Goal: Check status: Check status

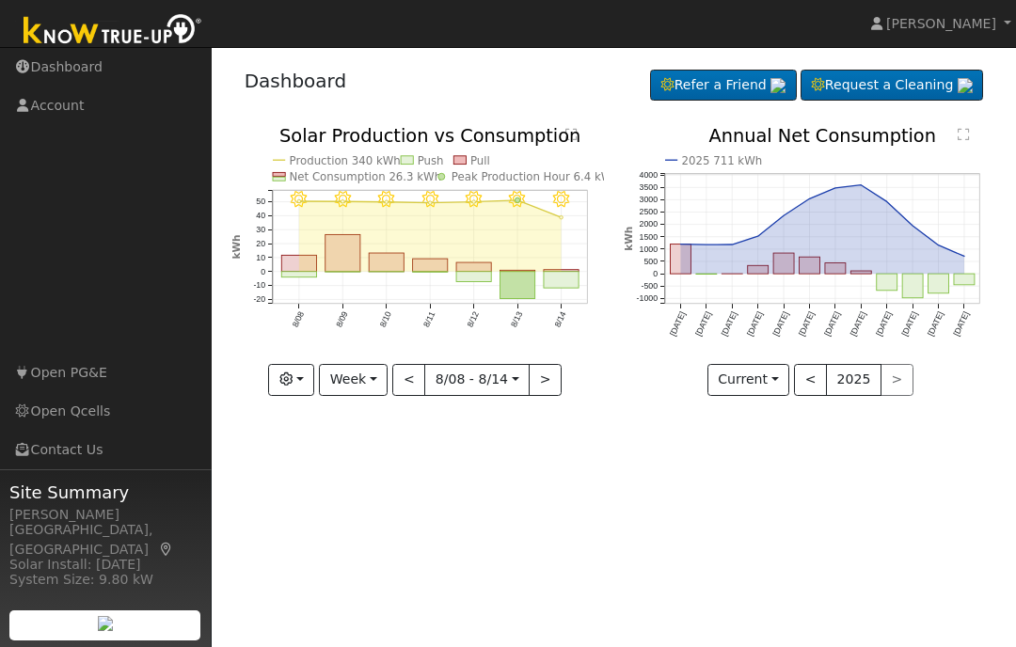
click at [363, 389] on button "Week" at bounding box center [353, 380] width 69 height 32
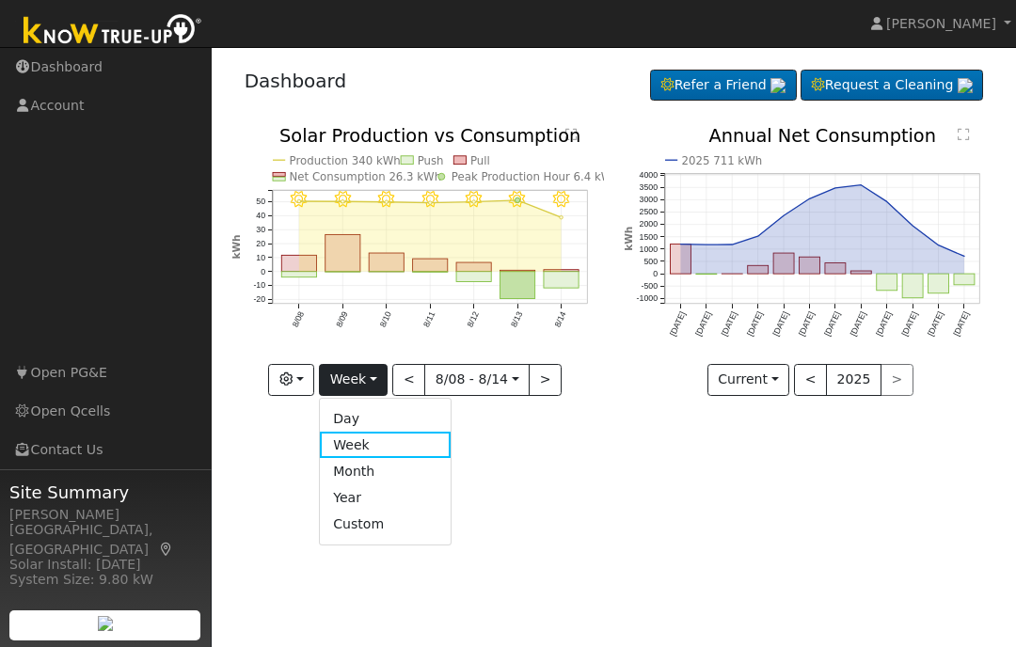
click at [367, 422] on link "Day" at bounding box center [385, 419] width 131 height 26
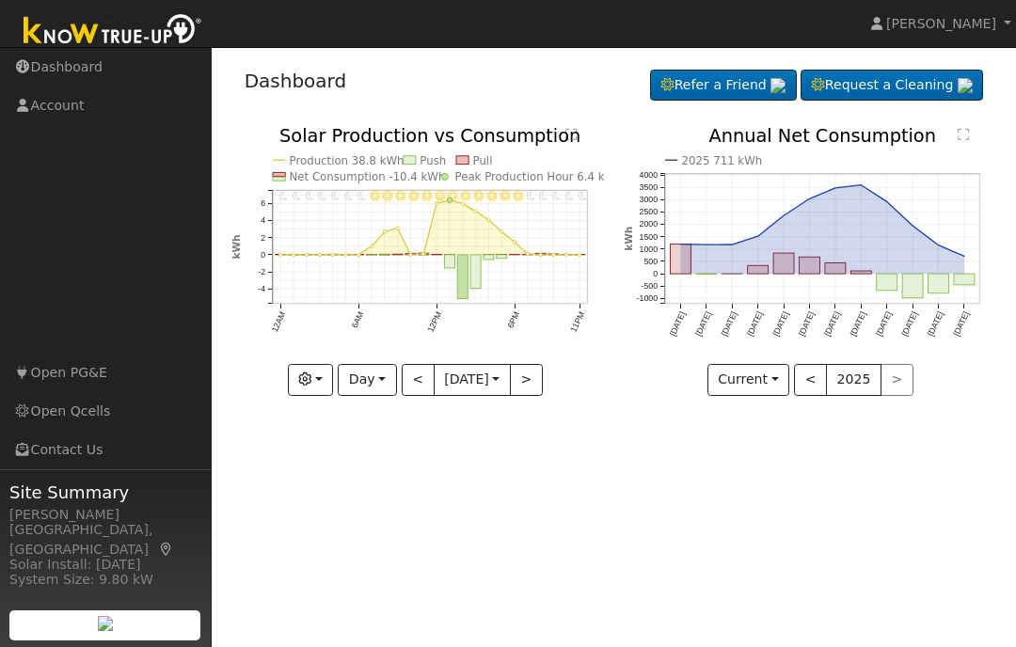
click at [413, 394] on button "<" at bounding box center [418, 380] width 33 height 32
click at [418, 393] on button "<" at bounding box center [418, 380] width 33 height 32
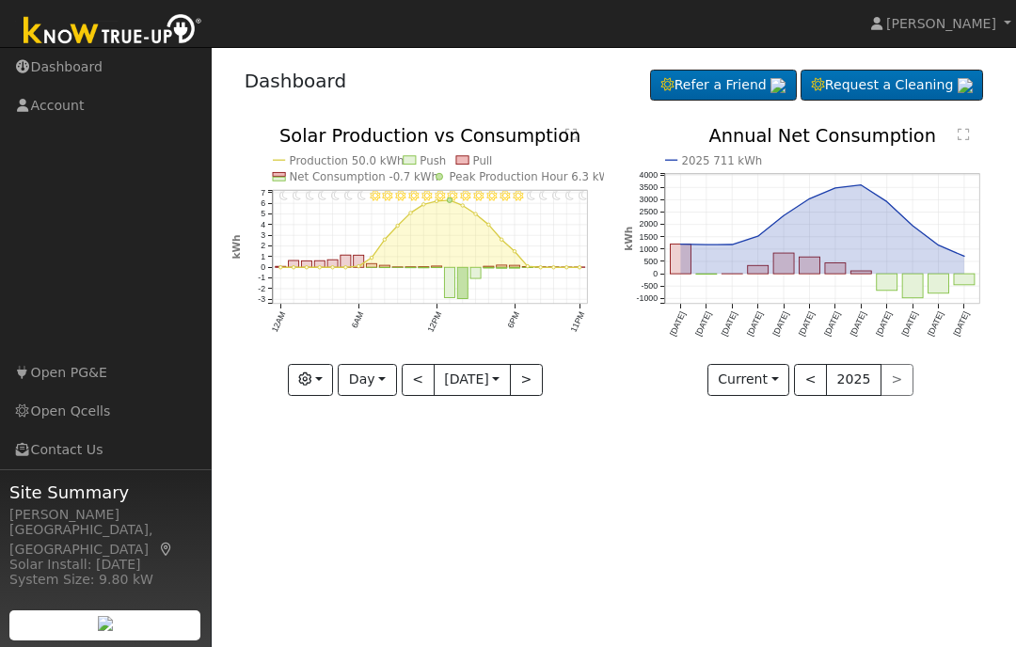
click at [410, 393] on button "<" at bounding box center [418, 380] width 33 height 32
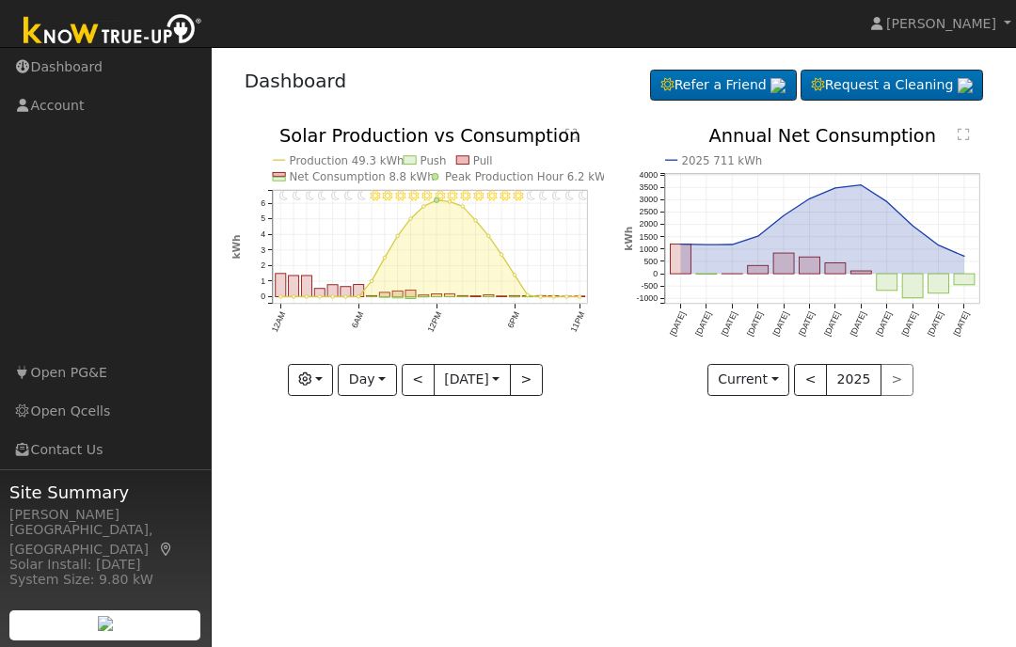
click at [415, 395] on button "<" at bounding box center [418, 380] width 33 height 32
click at [412, 389] on div at bounding box center [417, 261] width 373 height 269
click at [417, 386] on button "<" at bounding box center [418, 380] width 33 height 32
click at [419, 388] on button "<" at bounding box center [418, 380] width 33 height 32
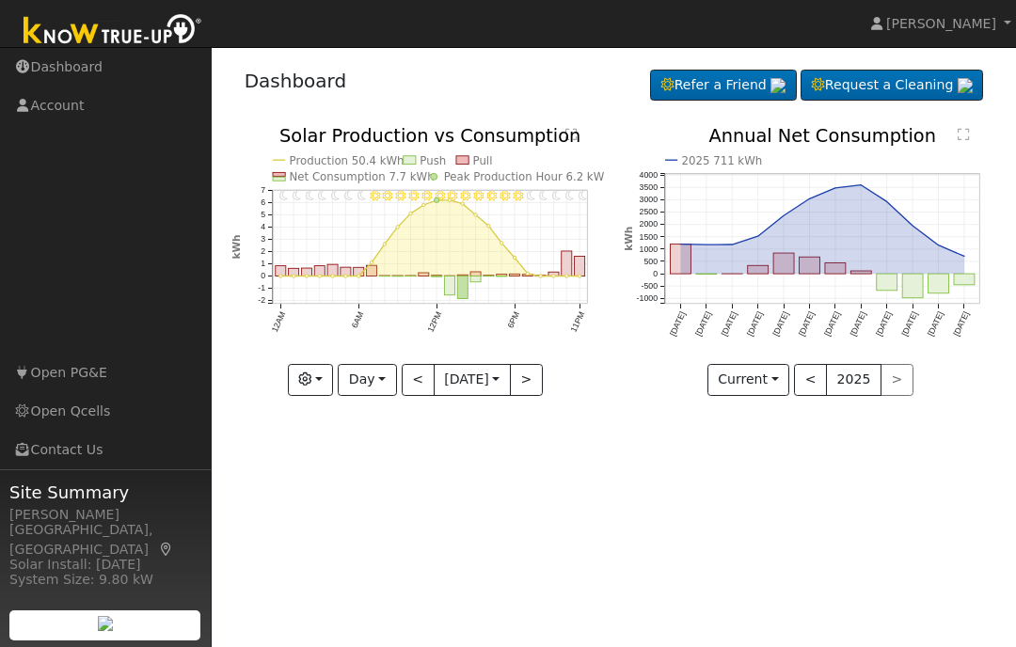
click at [537, 380] on button ">" at bounding box center [526, 380] width 33 height 32
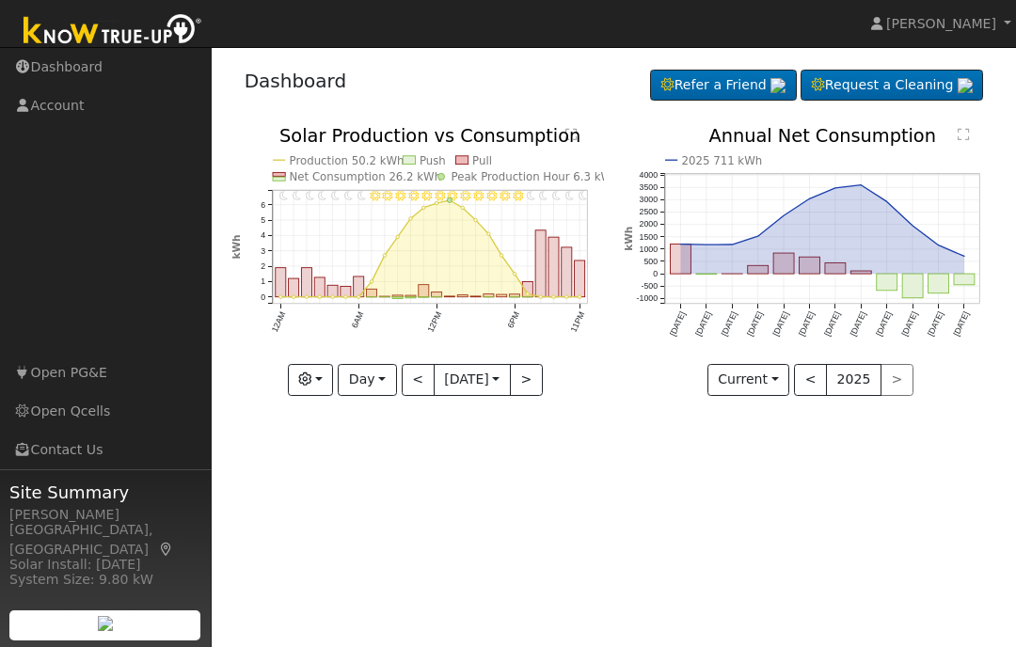
click at [533, 382] on button ">" at bounding box center [526, 380] width 33 height 32
click at [535, 381] on button ">" at bounding box center [526, 380] width 33 height 32
click at [534, 381] on button ">" at bounding box center [526, 380] width 33 height 32
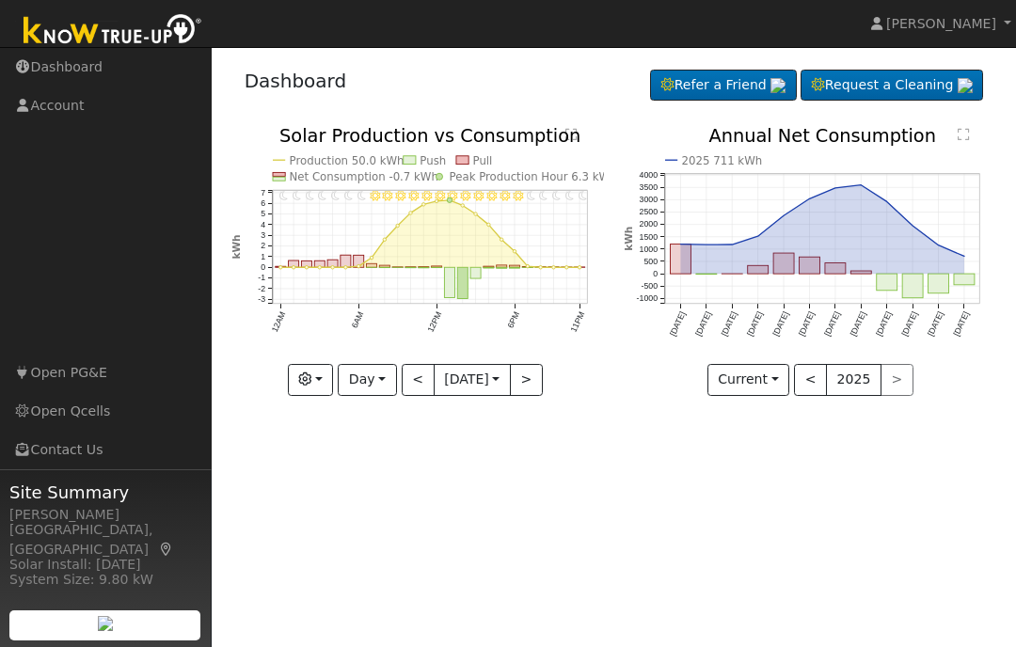
click at [414, 389] on button "<" at bounding box center [418, 380] width 33 height 32
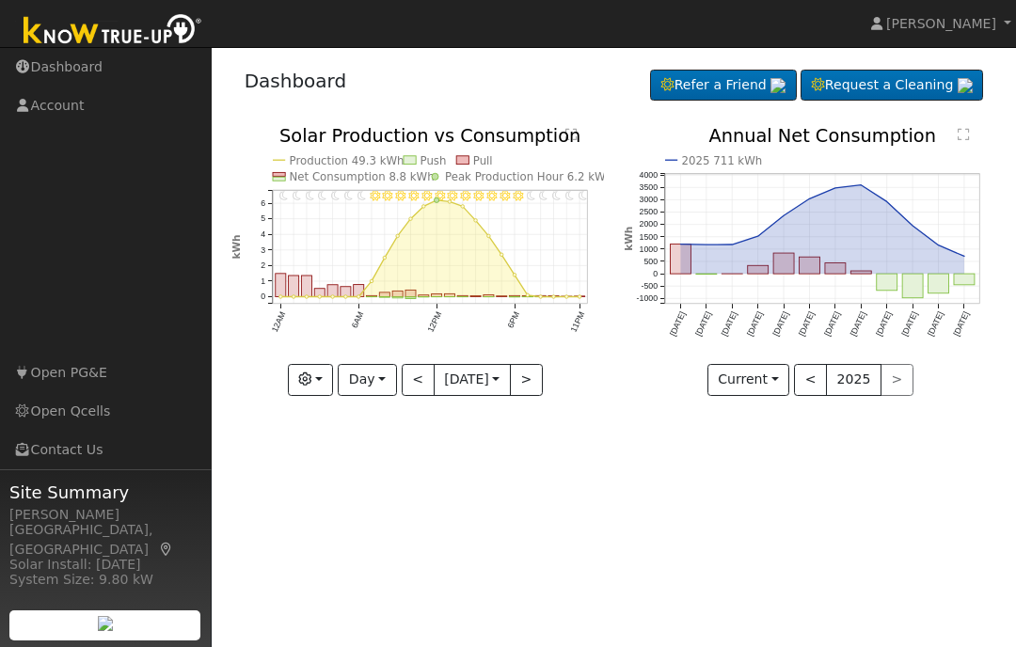
click at [416, 390] on button "<" at bounding box center [418, 380] width 33 height 32
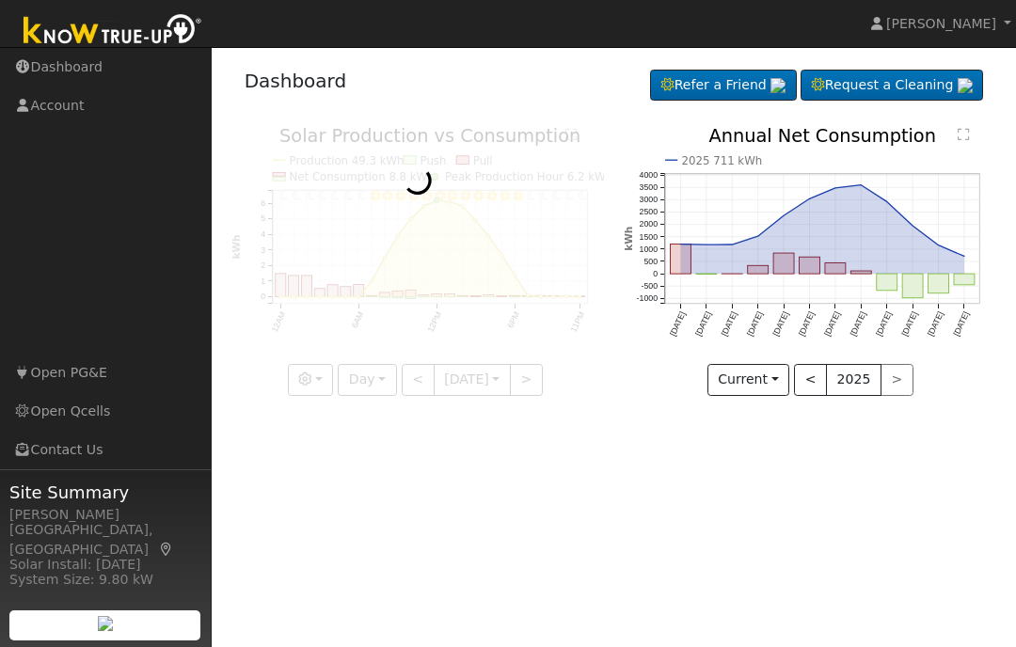
click at [417, 390] on div at bounding box center [417, 261] width 373 height 269
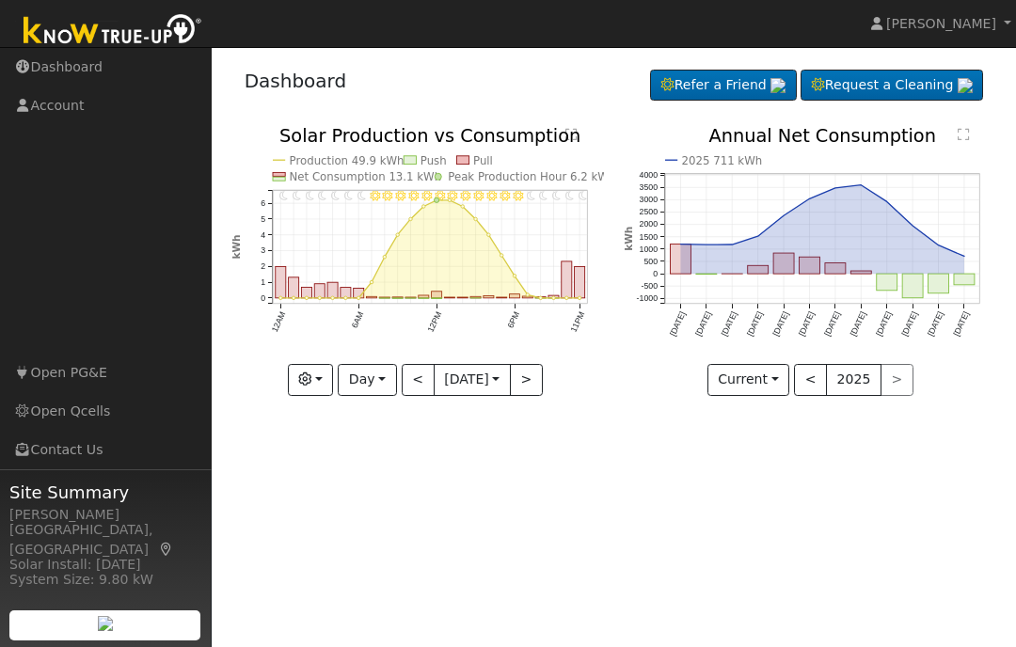
click at [415, 390] on div at bounding box center [417, 261] width 373 height 269
click at [415, 392] on button "<" at bounding box center [418, 380] width 33 height 32
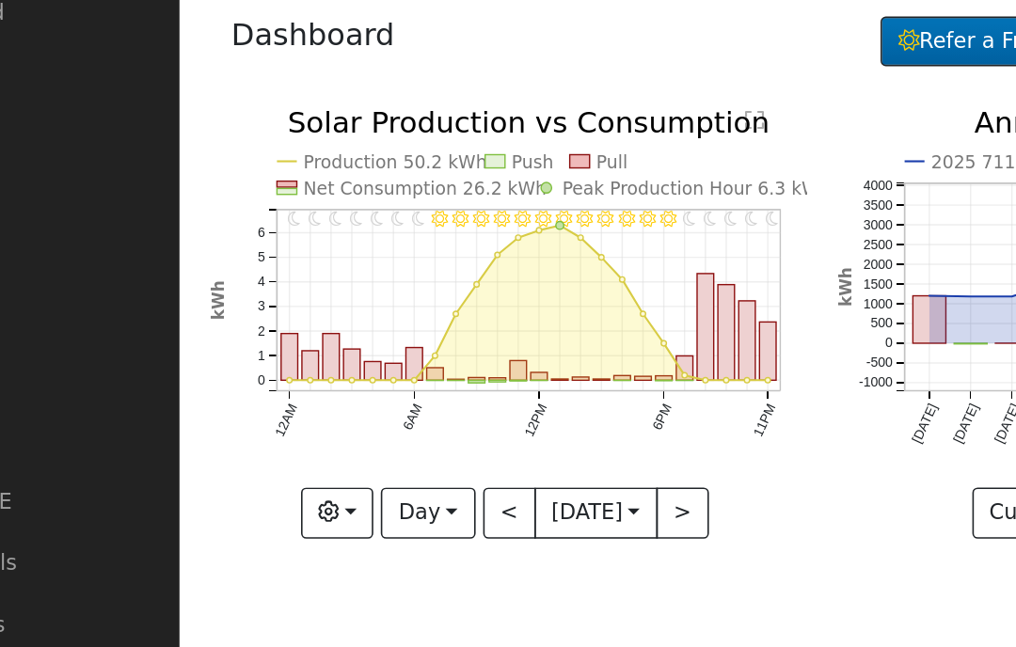
click at [402, 364] on button "<" at bounding box center [418, 380] width 33 height 32
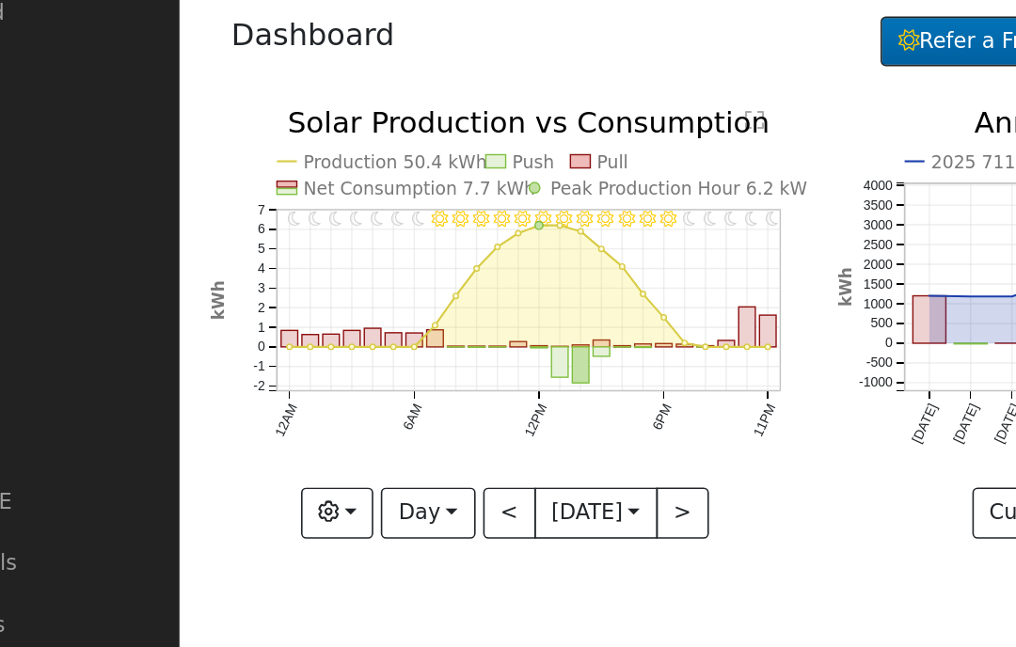
click at [316, 332] on div at bounding box center [417, 261] width 373 height 269
click at [402, 364] on button "<" at bounding box center [418, 380] width 33 height 32
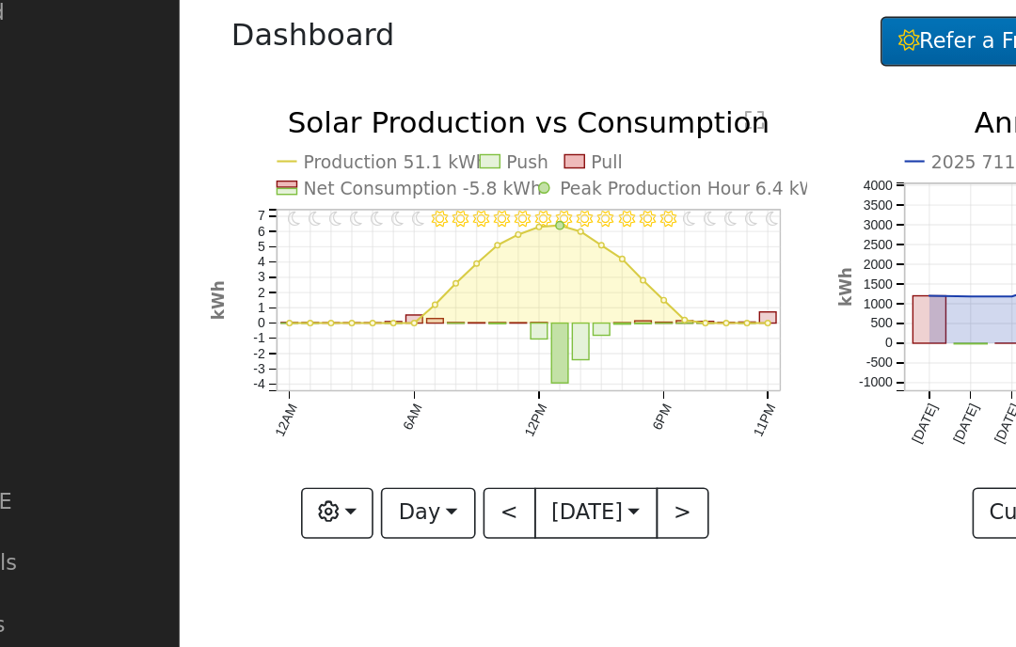
click at [402, 364] on button "<" at bounding box center [418, 380] width 33 height 32
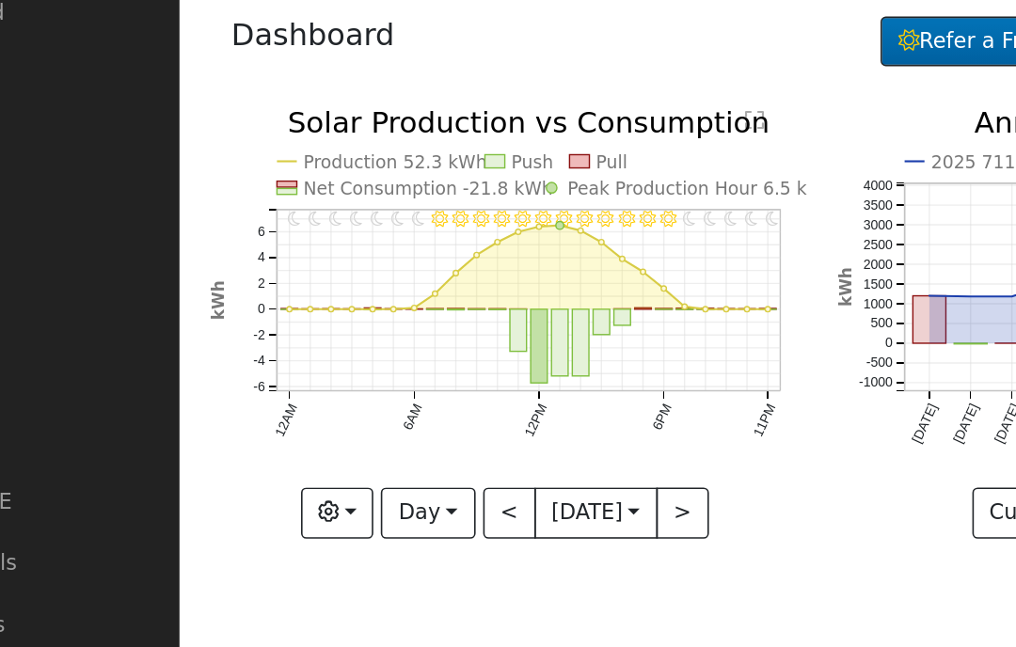
click at [402, 364] on button "<" at bounding box center [418, 380] width 33 height 32
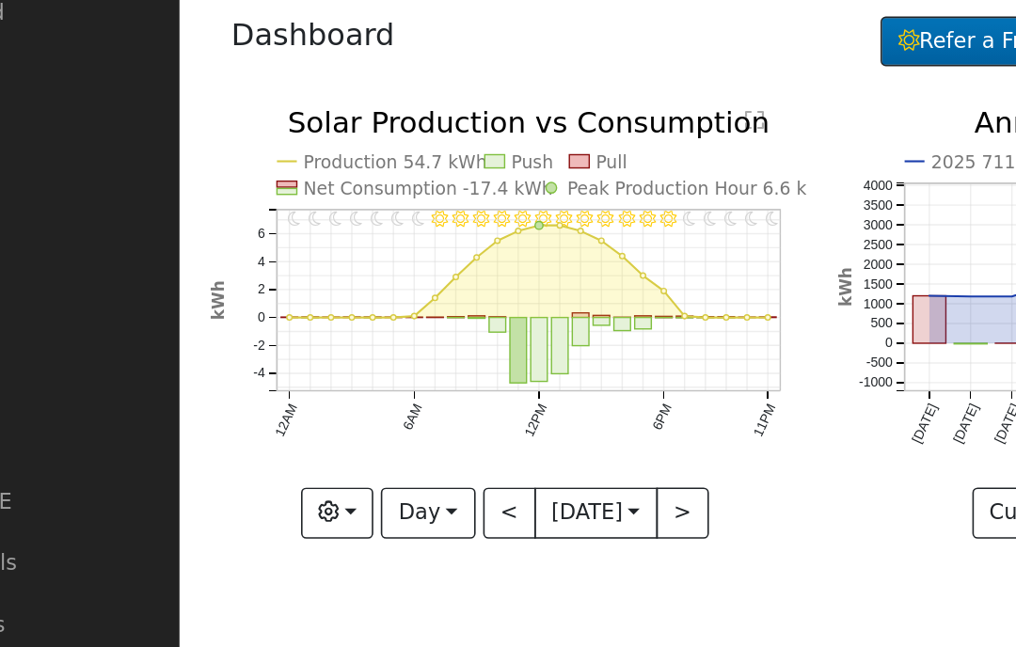
click at [402, 364] on button "<" at bounding box center [418, 380] width 33 height 32
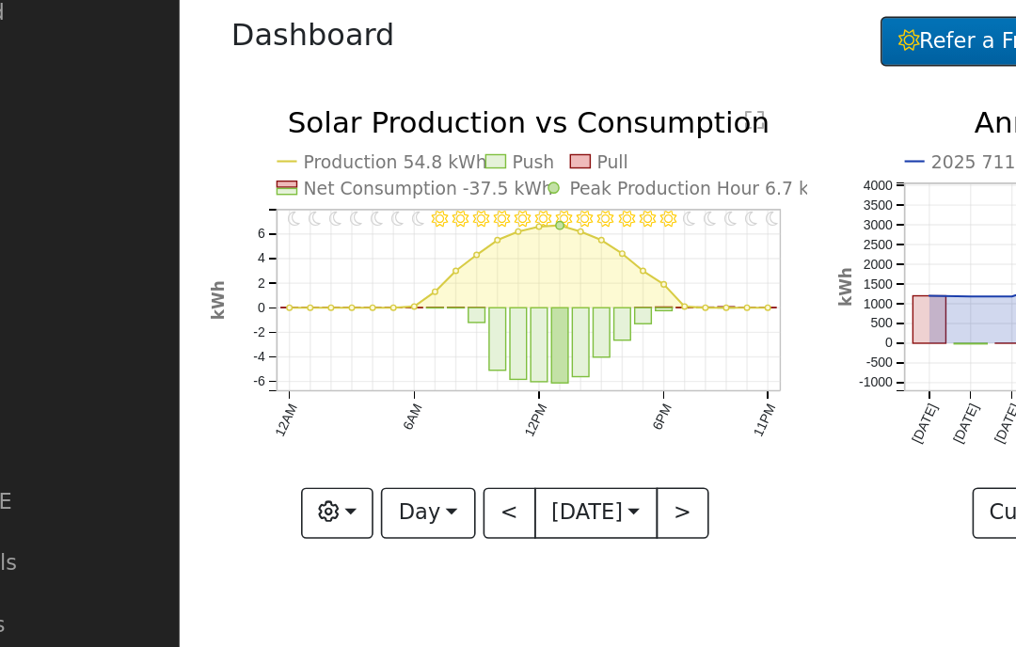
click at [402, 364] on button "<" at bounding box center [418, 380] width 33 height 32
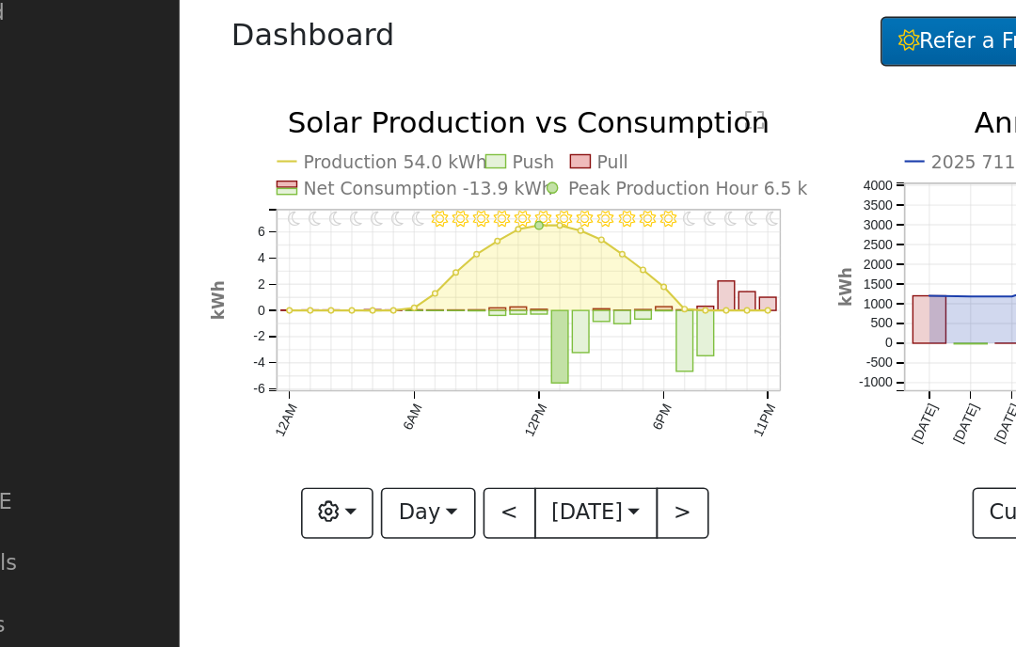
click at [402, 364] on button "<" at bounding box center [418, 380] width 33 height 32
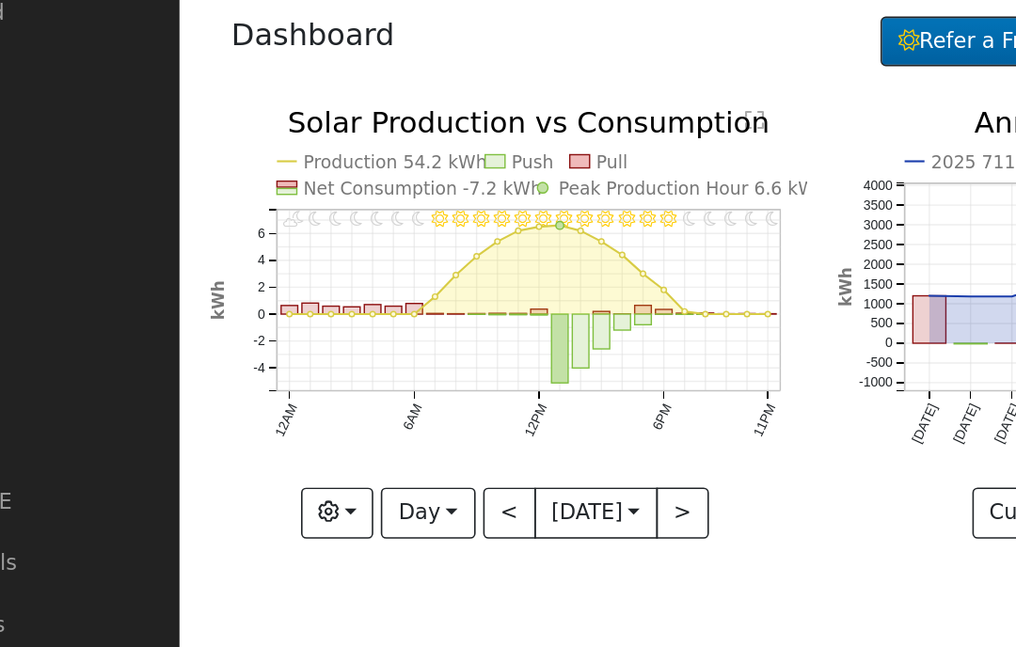
click at [402, 364] on button "<" at bounding box center [418, 380] width 33 height 32
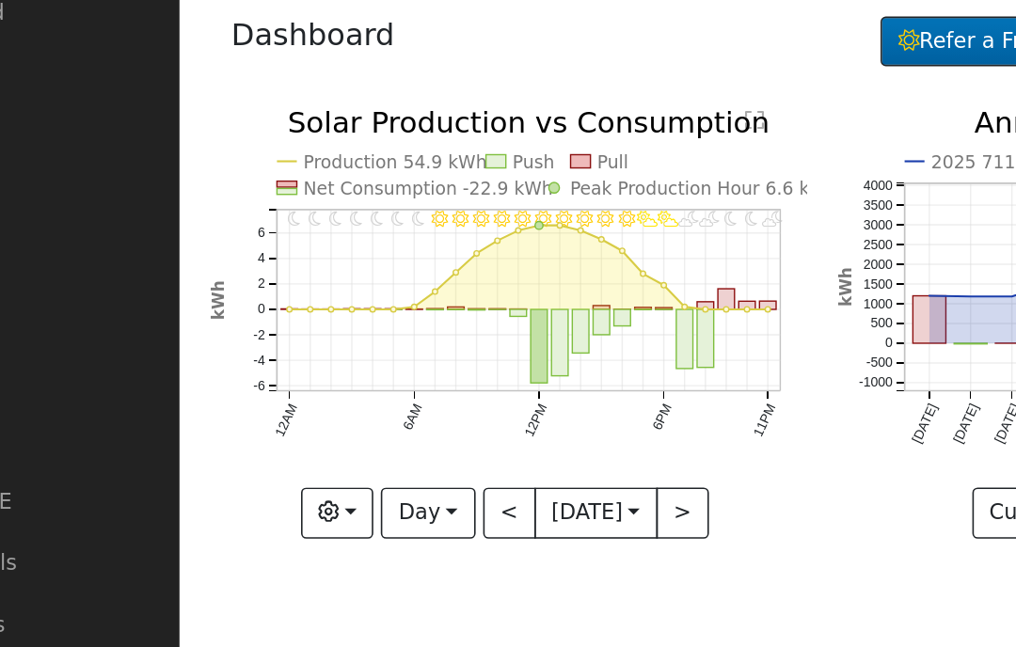
click at [402, 364] on button "<" at bounding box center [418, 380] width 33 height 32
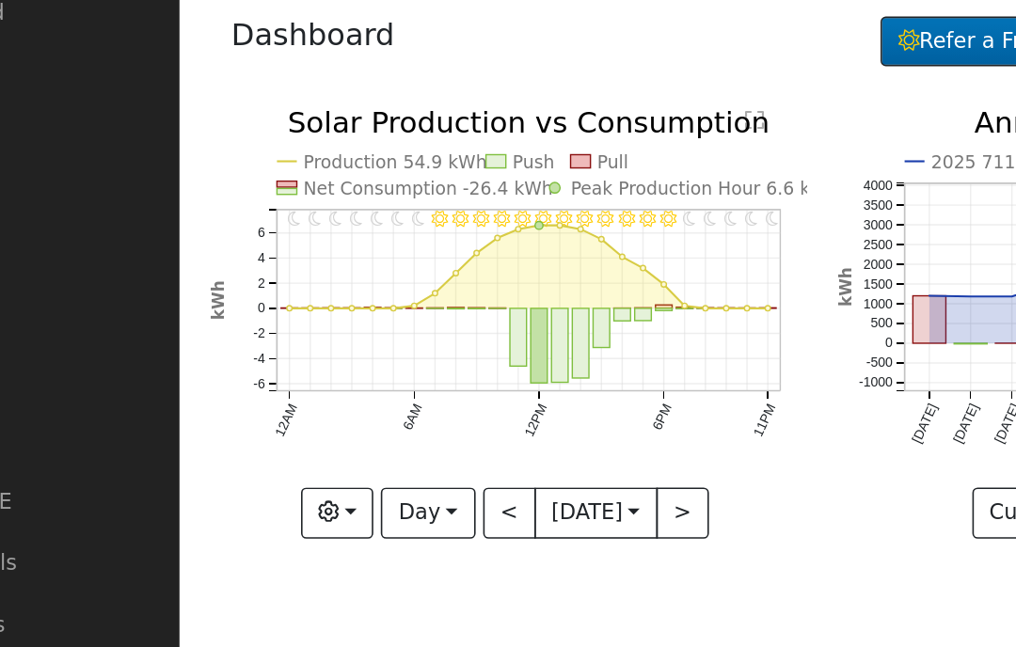
click at [402, 364] on button "<" at bounding box center [418, 380] width 33 height 32
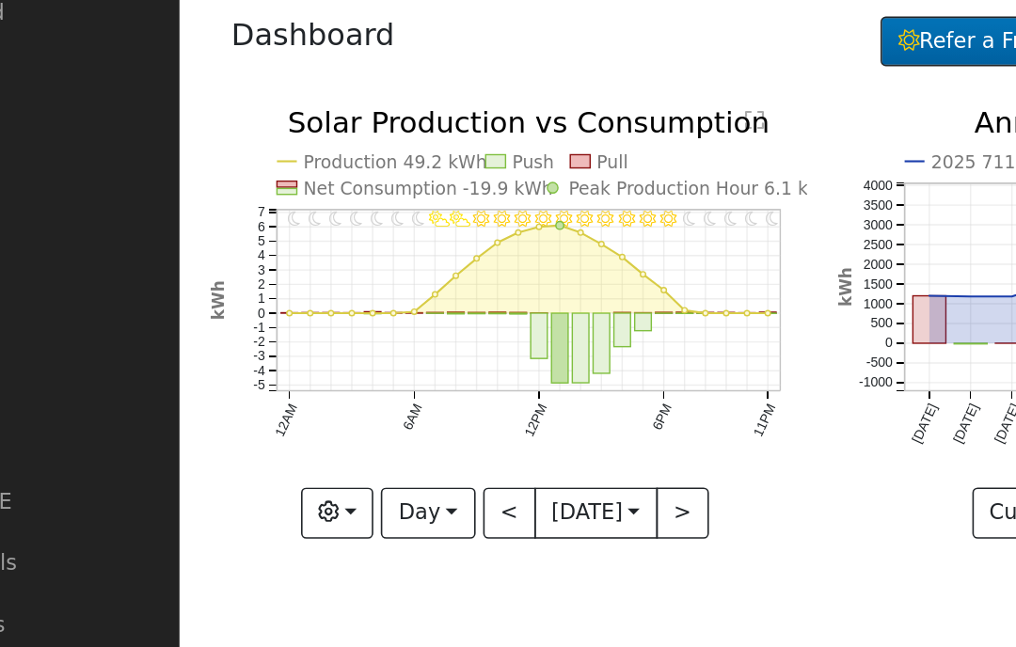
click at [402, 364] on button "<" at bounding box center [418, 380] width 33 height 32
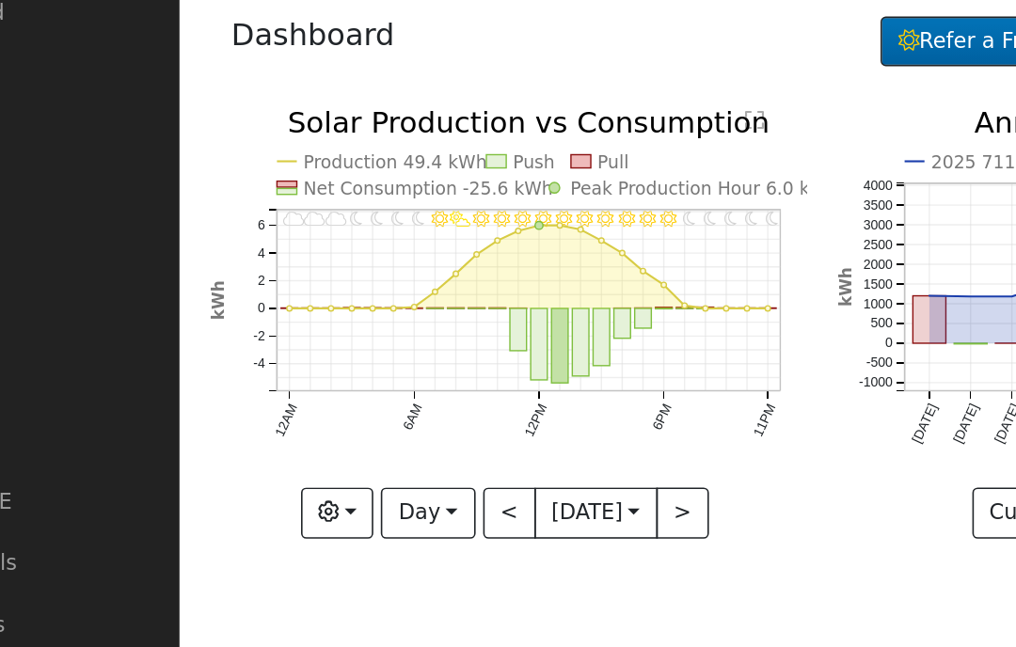
click at [402, 364] on button "<" at bounding box center [418, 380] width 33 height 32
click at [338, 364] on button "Day" at bounding box center [367, 380] width 58 height 32
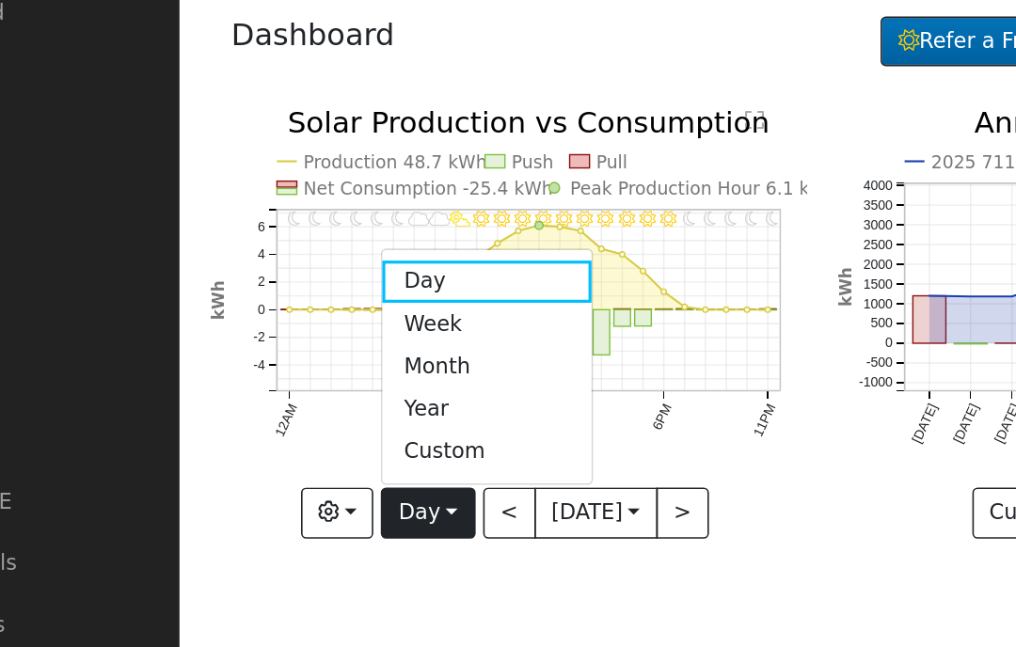
click at [339, 248] on link "Week" at bounding box center [404, 261] width 131 height 26
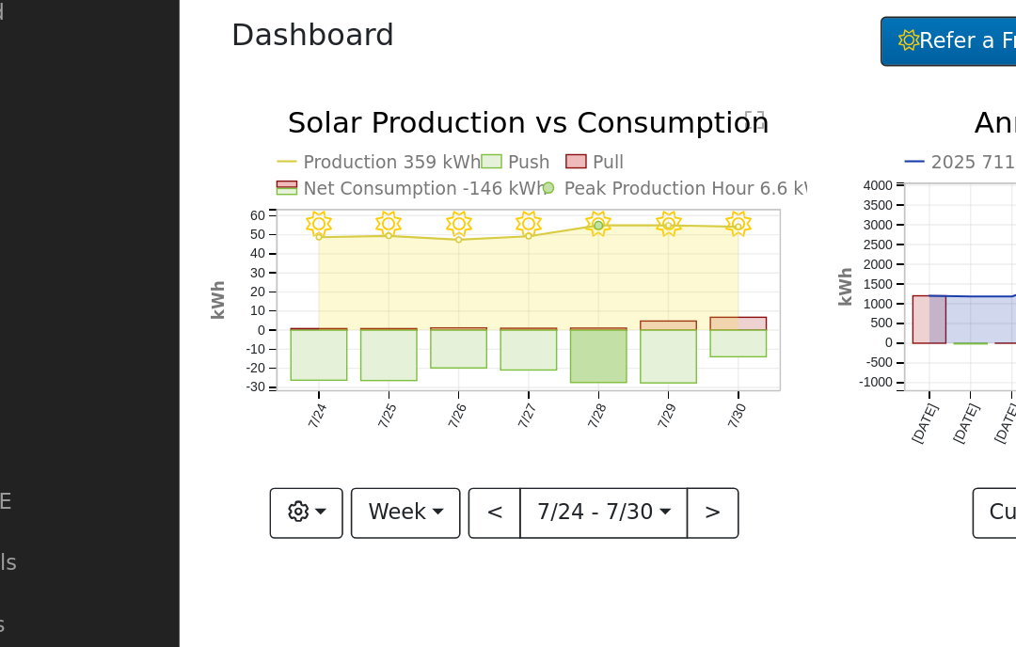
click at [529, 364] on button ">" at bounding box center [545, 380] width 33 height 32
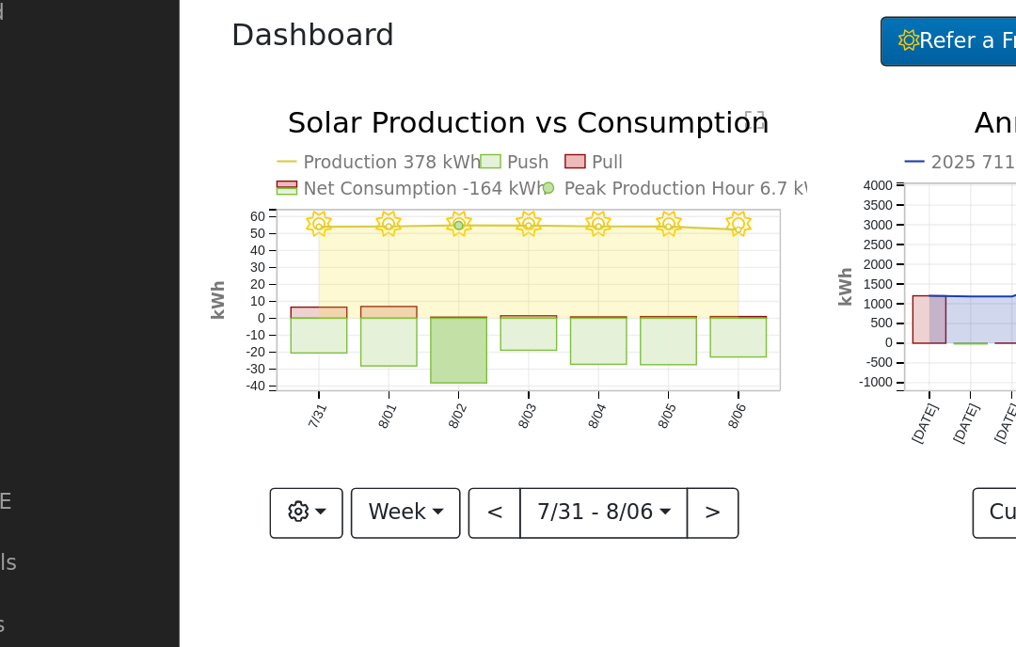
click at [529, 364] on button ">" at bounding box center [545, 380] width 33 height 32
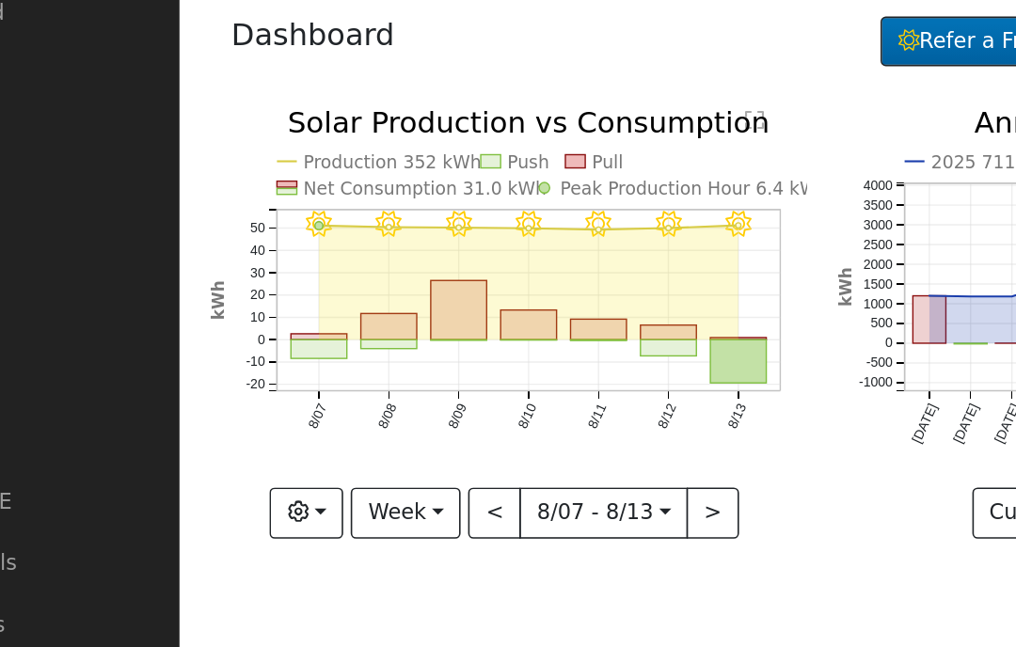
click at [529, 364] on button ">" at bounding box center [545, 380] width 33 height 32
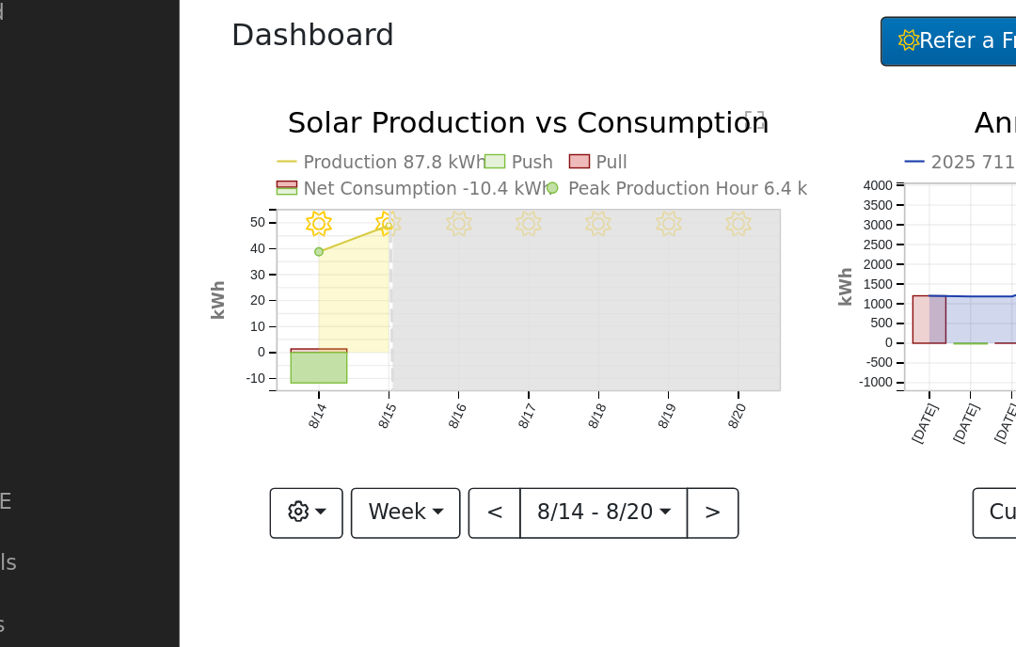
click at [392, 364] on button "<" at bounding box center [408, 380] width 33 height 32
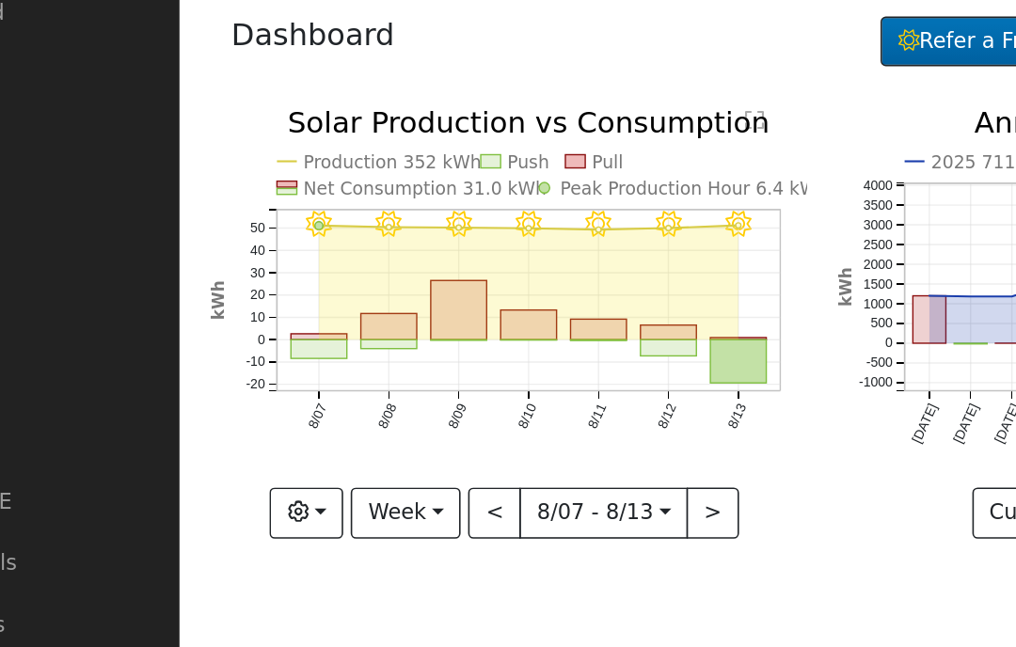
click at [392, 364] on button "<" at bounding box center [408, 380] width 33 height 32
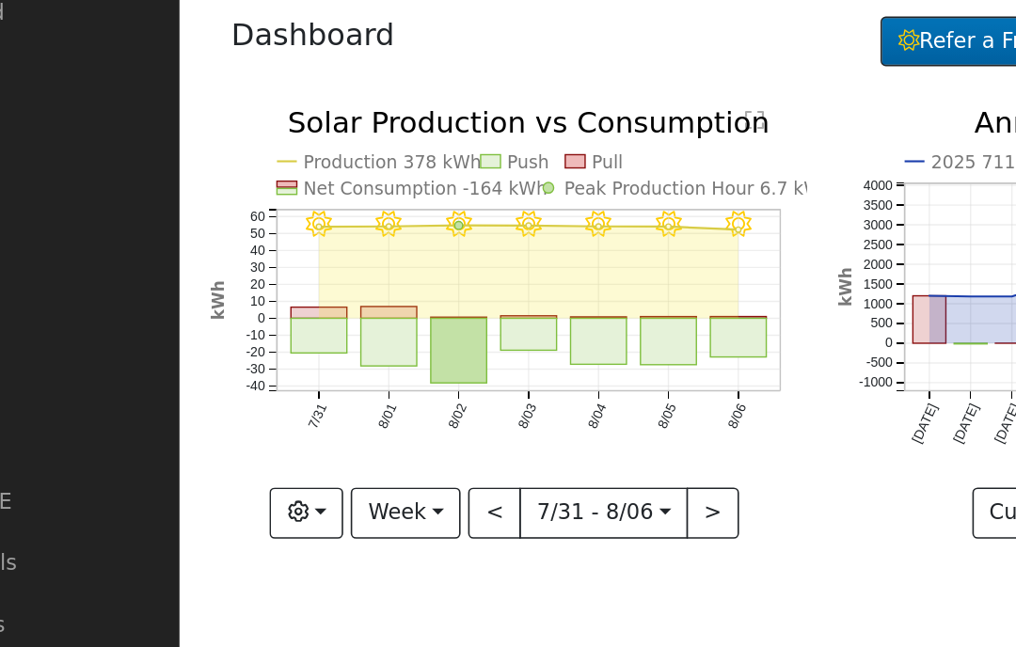
click at [392, 364] on button "<" at bounding box center [408, 380] width 33 height 32
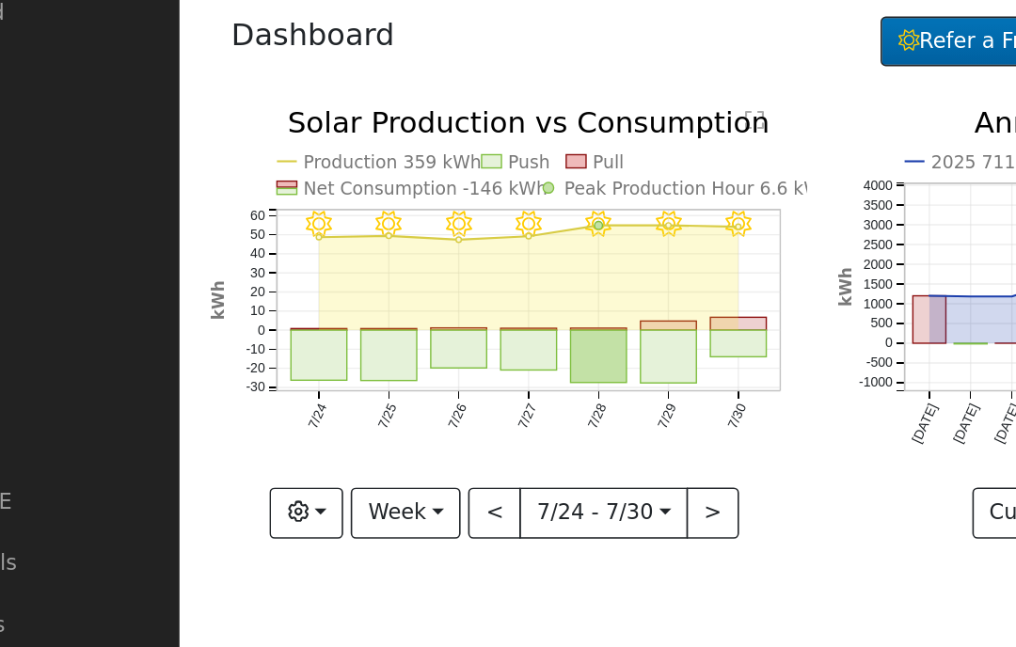
click at [392, 364] on button "<" at bounding box center [408, 380] width 33 height 32
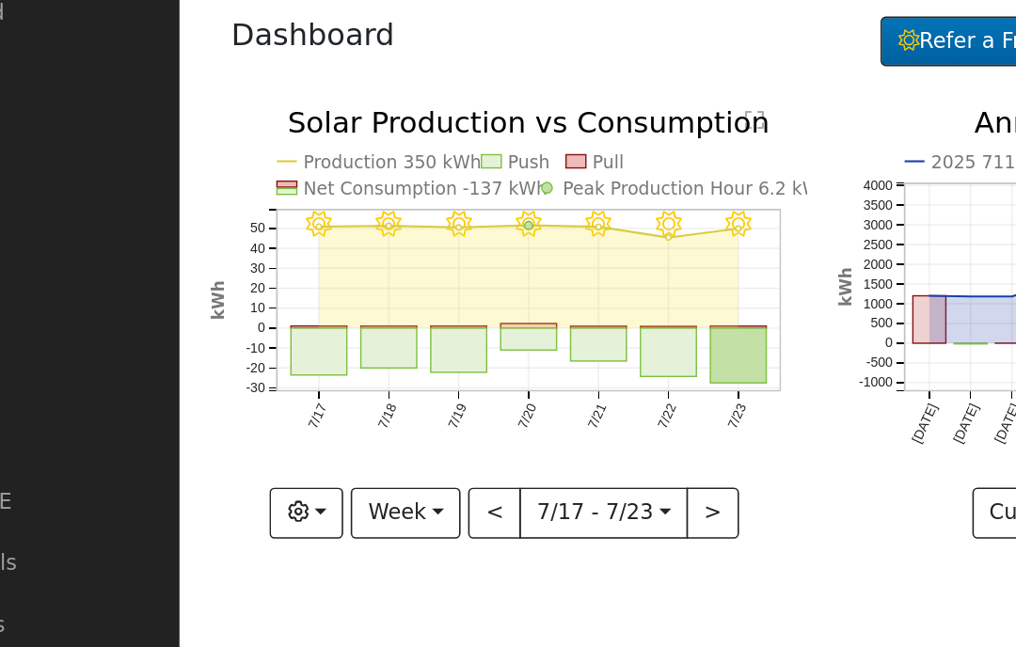
click at [529, 364] on button ">" at bounding box center [545, 380] width 33 height 32
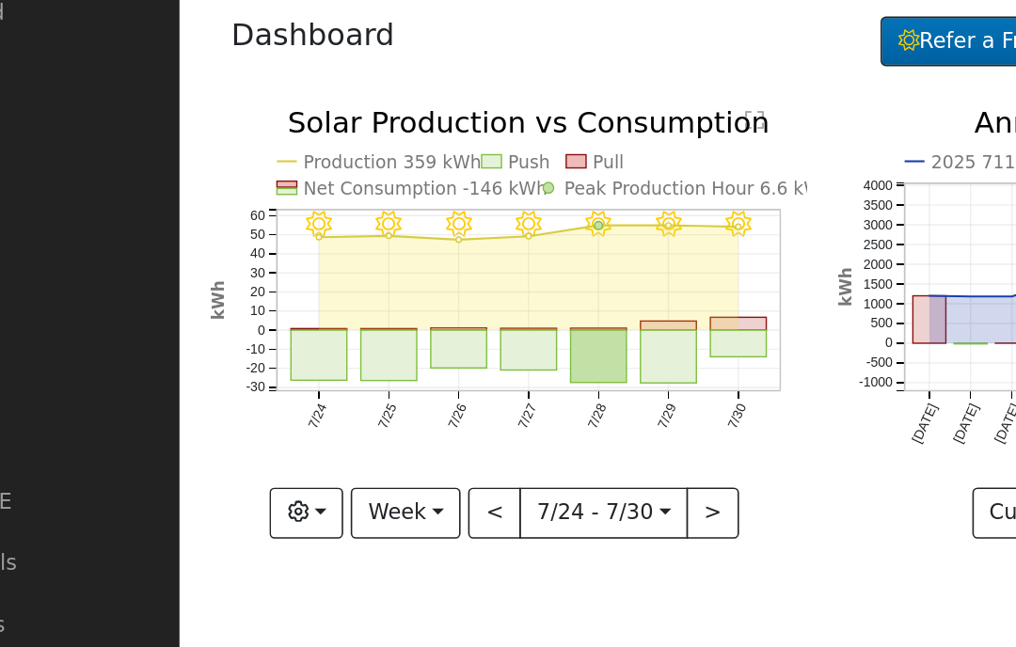
click at [529, 364] on button ">" at bounding box center [545, 380] width 33 height 32
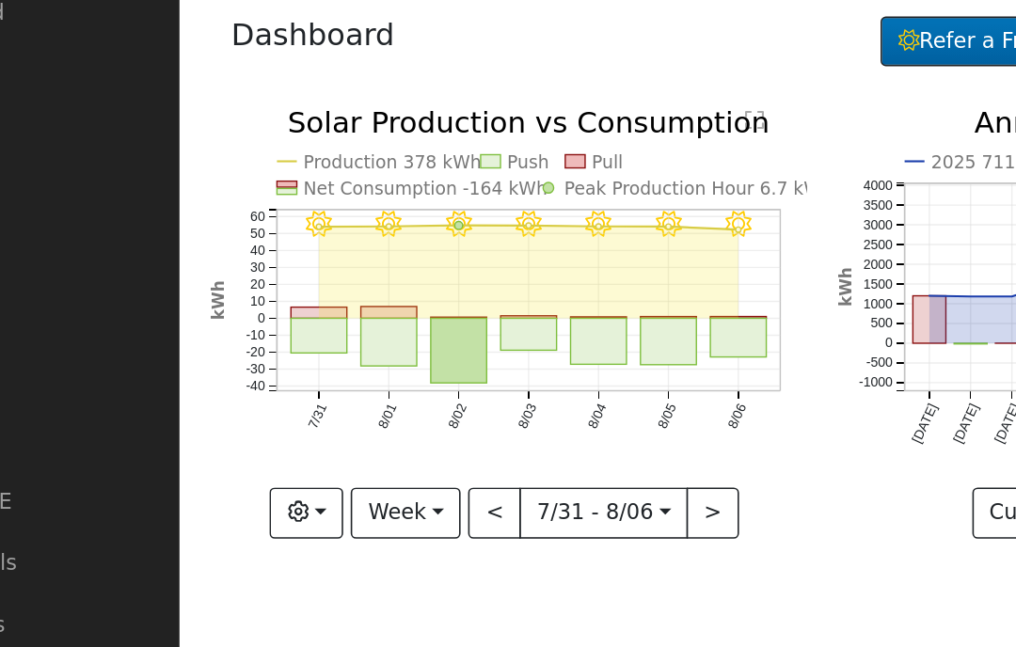
click at [529, 364] on button ">" at bounding box center [545, 380] width 33 height 32
type input "[DATE]"
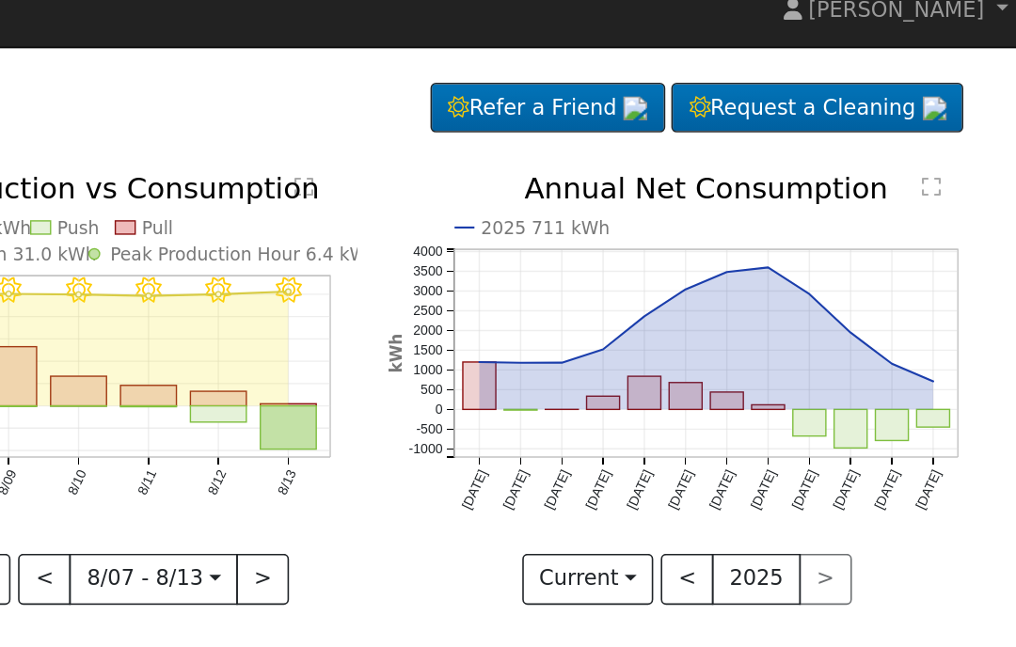
click at [708, 367] on button "Current" at bounding box center [749, 380] width 83 height 32
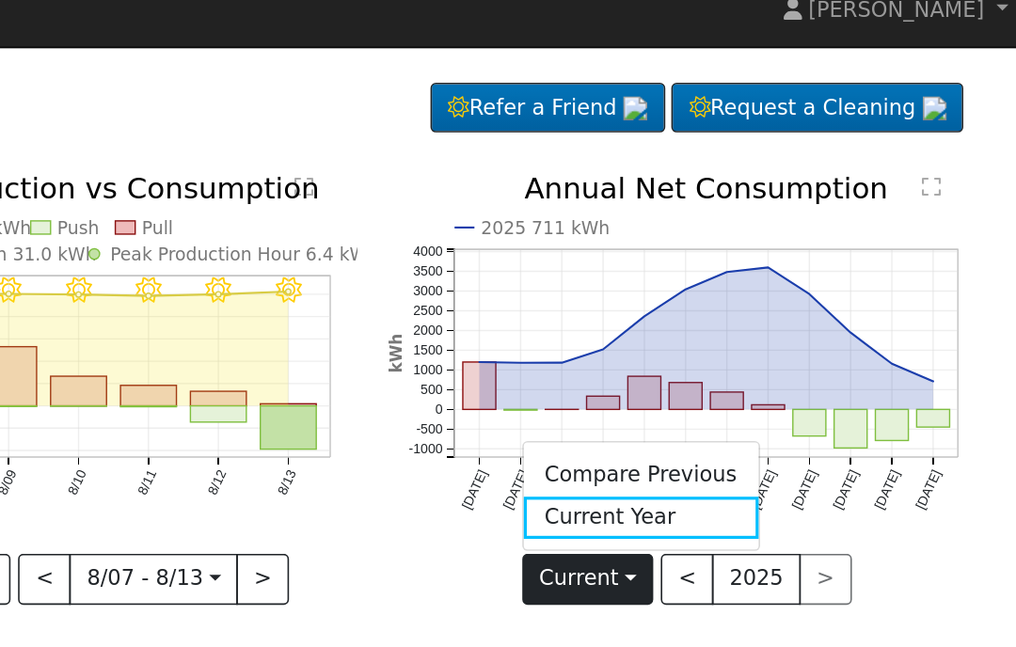
click at [708, 370] on button "Current" at bounding box center [749, 380] width 83 height 32
